Goal: Browse casually

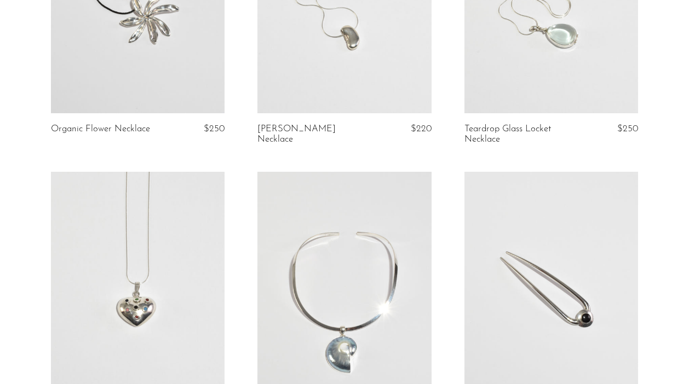
scroll to position [232, 0]
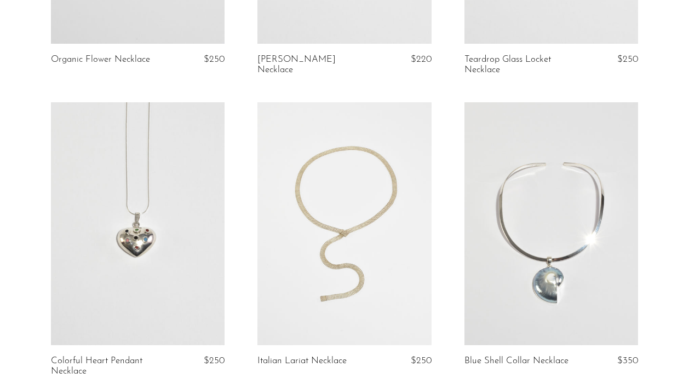
scroll to position [300, 0]
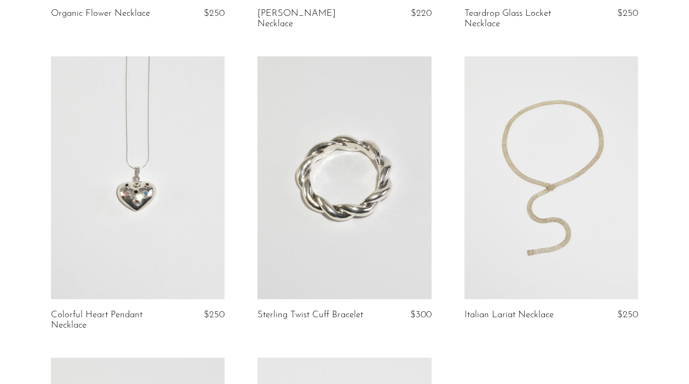
scroll to position [426, 0]
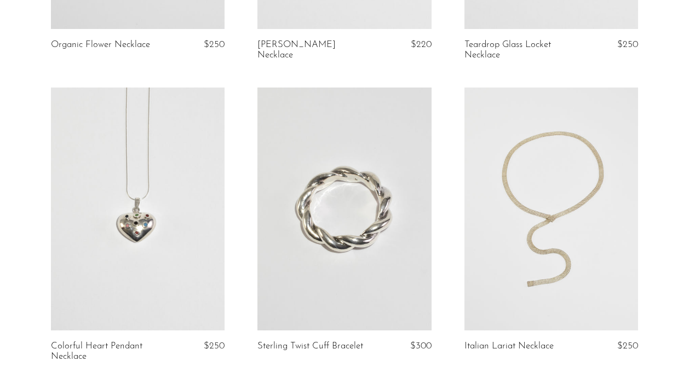
scroll to position [316, 0]
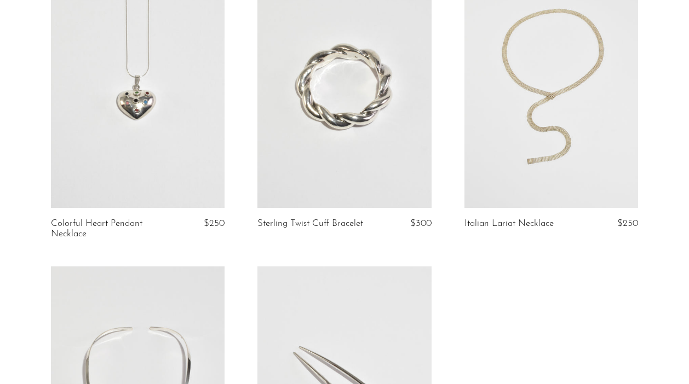
scroll to position [441, 0]
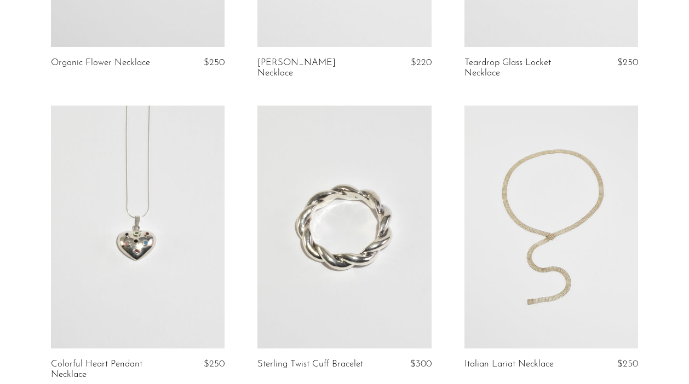
scroll to position [299, 0]
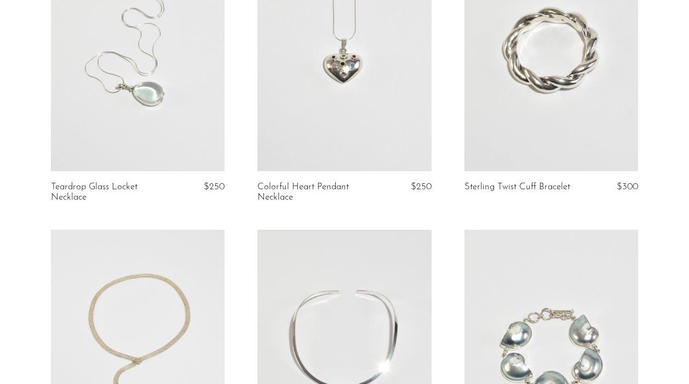
scroll to position [458, 0]
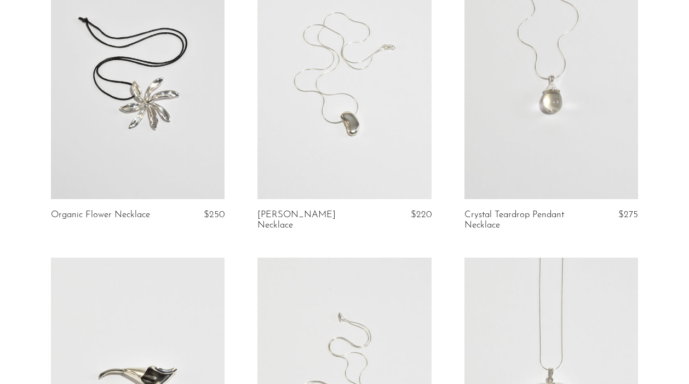
scroll to position [145, 0]
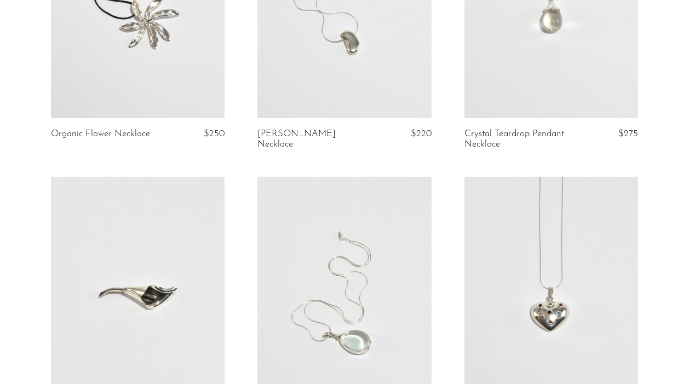
scroll to position [243, 0]
